Goal: Browse casually

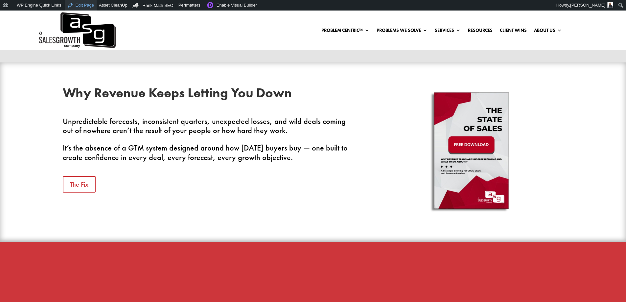
scroll to position [296, 0]
